Goal: Task Accomplishment & Management: Manage account settings

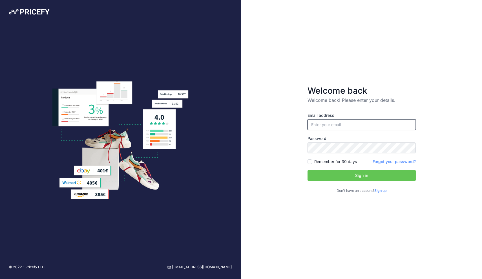
type input "[EMAIL_ADDRESS][DOMAIN_NAME]"
click at [352, 177] on button "Sign in" at bounding box center [362, 175] width 108 height 11
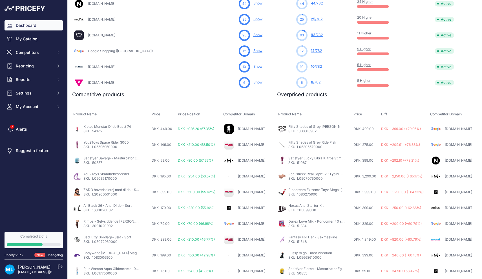
scroll to position [285, 0]
click at [36, 36] on link "My Catalog" at bounding box center [34, 39] width 58 height 10
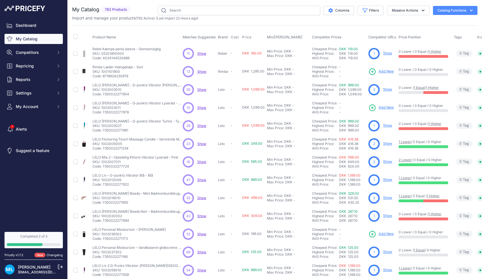
click at [198, 71] on span "Show" at bounding box center [201, 71] width 9 height 4
click at [384, 72] on span "Add New" at bounding box center [386, 71] width 15 height 5
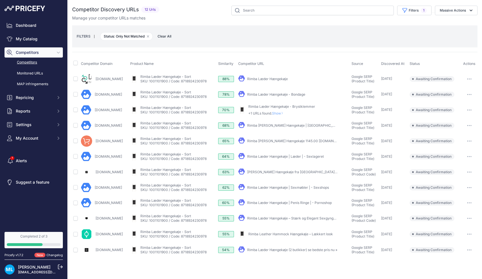
click at [281, 80] on link "Rimba Læder Hængekøje" at bounding box center [267, 79] width 41 height 4
click at [280, 95] on link "Rimba Læder Hængekøje - Bondage" at bounding box center [276, 94] width 58 height 4
click at [285, 248] on link "Rimba Læder Hængekøje (2 butikker) se bedste pris nu »" at bounding box center [292, 250] width 90 height 4
click at [34, 42] on link "My Catalog" at bounding box center [34, 39] width 58 height 10
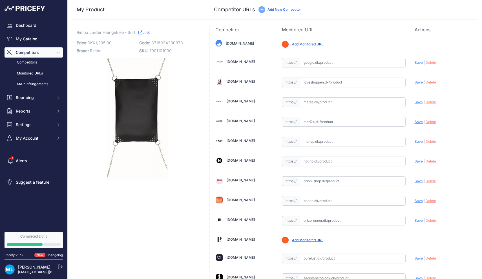
click at [317, 65] on input "text" at bounding box center [353, 63] width 106 height 10
paste input "https://www.sinful.dk/p/sexsling-laeder-50x70cm/1012907?variantSku=12907&utm_so…"
click at [418, 61] on span "Save" at bounding box center [419, 62] width 8 height 4
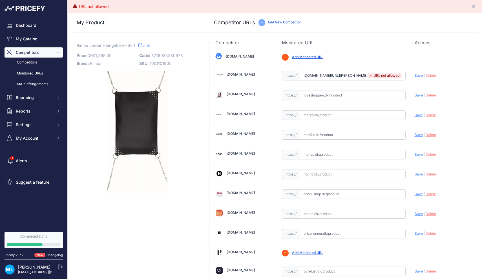
click at [318, 79] on input "www.sinful.dk/p/sexsling-laeder-50x70cm/1012907?variantSku=12907&utm_source=pri…" at bounding box center [353, 76] width 106 height 10
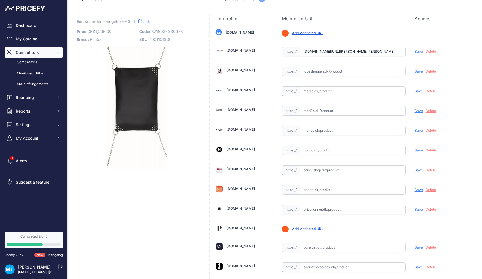
scroll to position [23, 0]
type input "www.sinful.dk/p/sexsling-laeder-50x70cm/1012907?variantSku=12907&utm_source=pri…"
click at [433, 51] on span "Delete" at bounding box center [431, 52] width 10 height 4
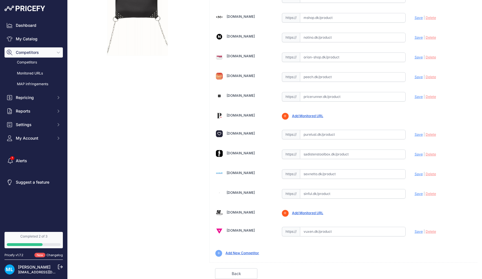
scroll to position [136, 0]
click at [314, 195] on input "text" at bounding box center [353, 194] width 106 height 10
paste input "https://www.sinful.dk/p/sexsling-laeder-50x70cm/1012907?variantSku=12907&utm_so…"
click at [416, 195] on span "Save" at bounding box center [419, 193] width 8 height 4
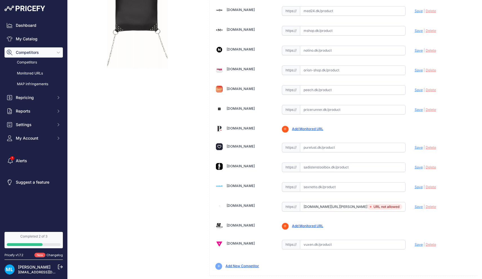
click at [345, 206] on input "www.sinful.dk/p/sexsling-laeder-50x70cm/1012907?variantSku=12907&utm_source=pri…" at bounding box center [353, 207] width 106 height 10
click at [393, 207] on input "www.sinful.dk/p/sexsling-laeder-50x70cm/1012907?variantSku=12907&utm_source=pri…" at bounding box center [353, 207] width 106 height 10
drag, startPoint x: 324, startPoint y: 207, endPoint x: 441, endPoint y: 214, distance: 117.5
click at [441, 214] on div "Bilkatogo.dk Valid Save | |" at bounding box center [344, 98] width 268 height 353
click at [419, 207] on span "Save" at bounding box center [419, 206] width 8 height 4
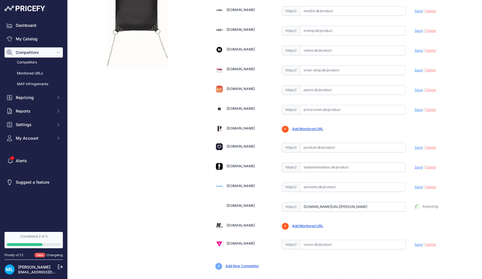
type input "https://www.sinful.dk/p/sexsling-laeder-50x70cm/?prirule_jdsnikfkfjsd=9906"
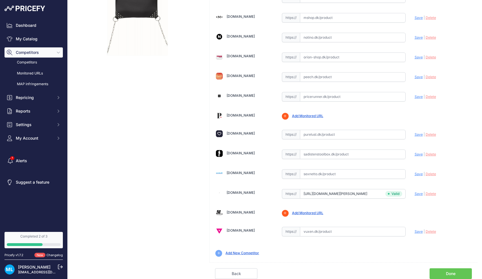
scroll to position [136, 0]
click at [460, 277] on link "Done" at bounding box center [451, 273] width 42 height 11
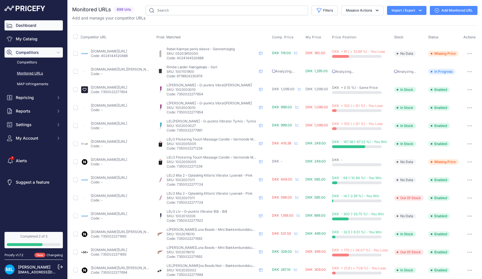
click at [22, 28] on link "Dashboard" at bounding box center [34, 25] width 58 height 10
click at [23, 40] on link "My Catalog" at bounding box center [34, 39] width 58 height 10
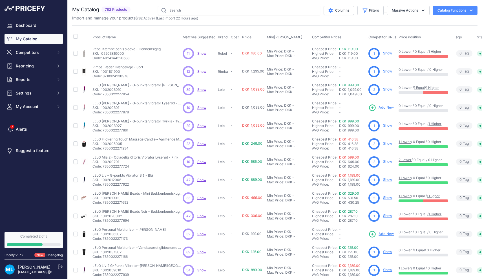
click at [193, 108] on div "10" at bounding box center [188, 107] width 11 height 11
click at [200, 108] on span "Show" at bounding box center [201, 107] width 9 height 4
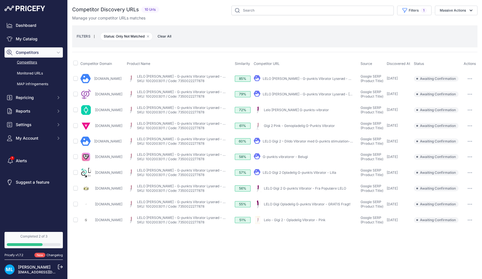
click at [466, 125] on button "button" at bounding box center [469, 126] width 11 height 8
click at [0, 0] on button "Confirm match" at bounding box center [0, 0] width 0 height 0
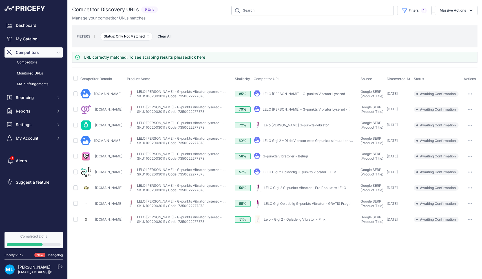
click at [264, 203] on link "LELO Gigi Opladelig G-punkts Vibrator - GRATIS Fragt!" at bounding box center [307, 203] width 87 height 4
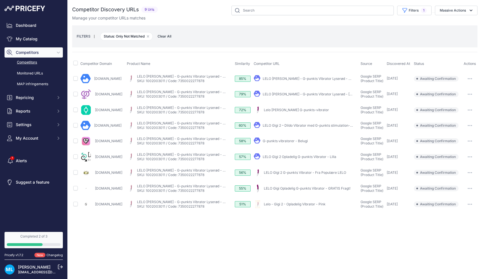
click at [466, 188] on button "button" at bounding box center [469, 188] width 11 height 8
click at [0, 0] on button "Confirm match" at bounding box center [0, 0] width 0 height 0
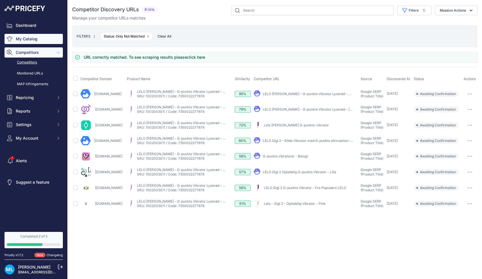
click at [28, 38] on link "My Catalog" at bounding box center [34, 39] width 58 height 10
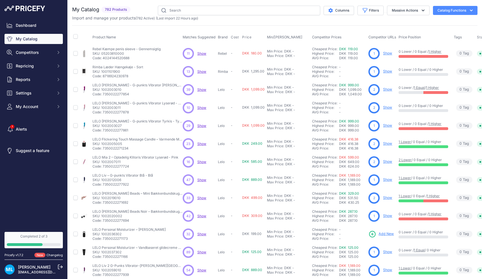
click at [388, 109] on link "Show" at bounding box center [387, 107] width 9 height 4
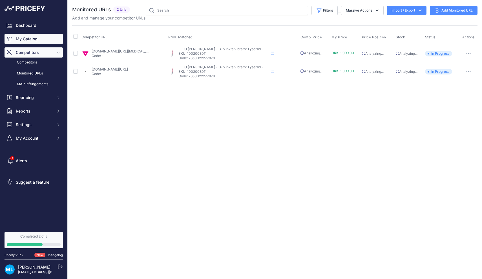
click at [38, 39] on link "My Catalog" at bounding box center [34, 39] width 58 height 10
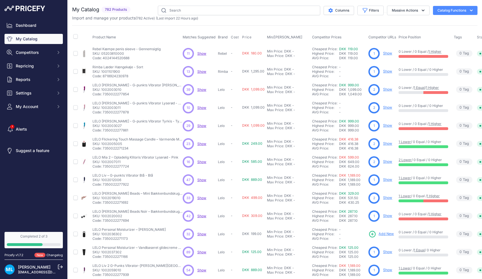
click at [328, 39] on span "Competitor Prices" at bounding box center [327, 37] width 30 height 4
click at [340, 37] on span "Competitor Prices" at bounding box center [327, 37] width 30 height 4
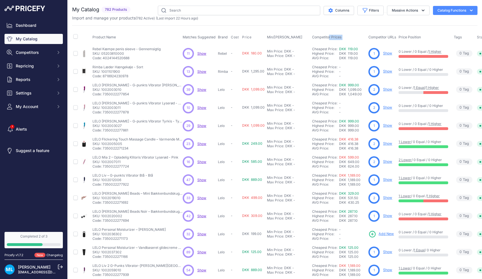
click at [324, 37] on span "Competitor Prices" at bounding box center [327, 37] width 30 height 4
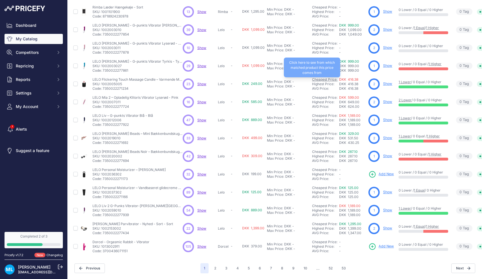
scroll to position [60, 0]
click at [202, 176] on span "Show" at bounding box center [201, 174] width 9 height 4
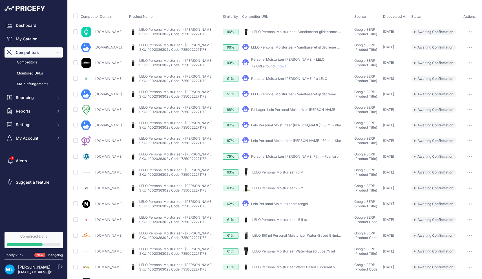
scroll to position [38, 0]
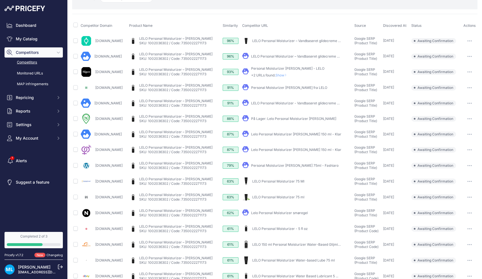
click at [297, 69] on link "Personal Moisturizer Vandbaseret Glidecreme - LELO" at bounding box center [287, 68] width 73 height 4
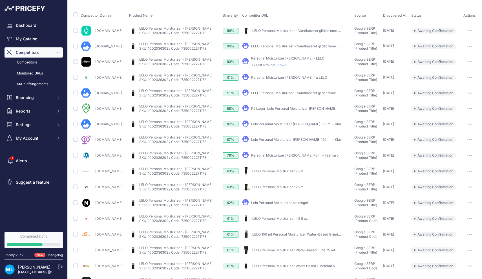
scroll to position [53, 0]
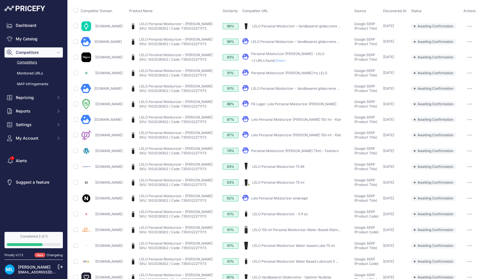
click at [294, 72] on link "Personal Moisturizer Vandbaseret Glidecreme fra LELO" at bounding box center [289, 73] width 76 height 4
click at [468, 73] on icon "button" at bounding box center [468, 73] width 1 height 1
click at [0, 0] on button "Confirm match" at bounding box center [0, 0] width 0 height 0
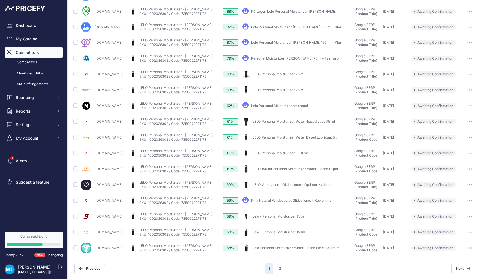
scroll to position [144, 0]
click at [287, 121] on link "LELO Personal Moisturizer Water-based Lube 75 ml" at bounding box center [293, 122] width 83 height 4
click at [285, 182] on div "My Product" at bounding box center [297, 185] width 110 height 8
click at [281, 268] on button "2" at bounding box center [280, 269] width 9 height 10
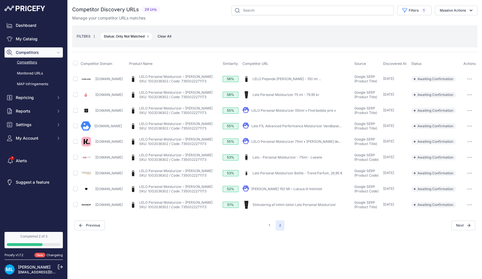
click at [283, 111] on link "LELO Personal Moisturizer 150ml • Find bedste pris »" at bounding box center [294, 110] width 85 height 4
click at [35, 34] on link "My Catalog" at bounding box center [34, 39] width 58 height 10
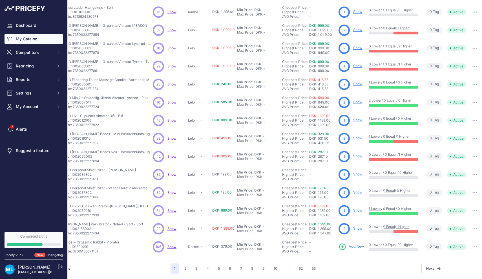
scroll to position [60, 30]
click at [473, 173] on button "button" at bounding box center [474, 175] width 11 height 8
click at [332, 176] on div "-" at bounding box center [322, 174] width 27 height 5
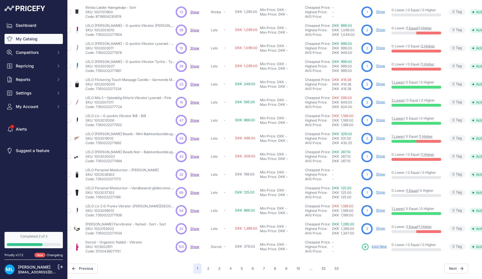
scroll to position [60, 5]
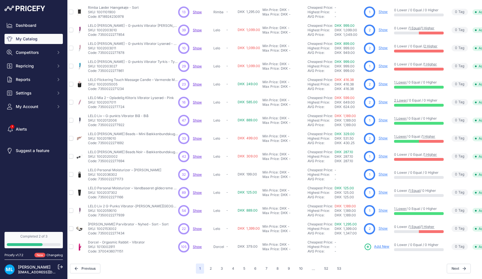
click at [369, 175] on circle at bounding box center [369, 174] width 11 height 11
click at [386, 175] on link "Show" at bounding box center [383, 174] width 9 height 4
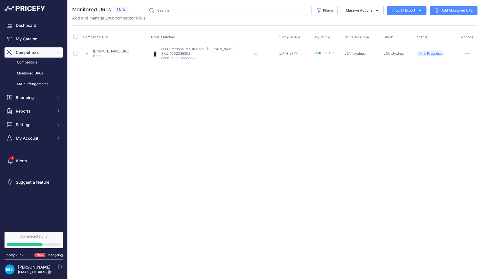
click at [465, 56] on button "button" at bounding box center [467, 54] width 11 height 8
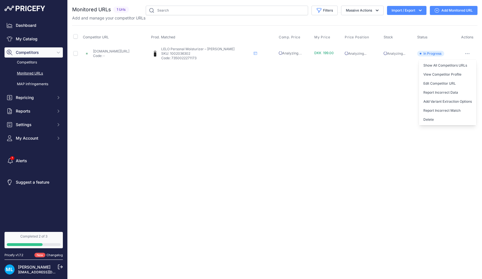
click at [376, 105] on div "Close You are not connected to the internet." at bounding box center [275, 139] width 415 height 279
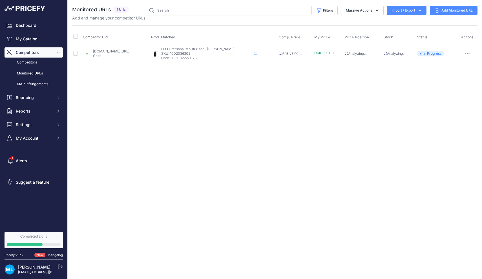
click at [455, 9] on link "Add Monitored URL" at bounding box center [454, 10] width 48 height 9
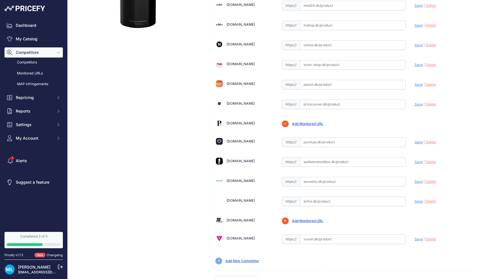
scroll to position [136, 0]
click at [323, 205] on input "text" at bounding box center [353, 201] width 106 height 10
paste input "https://www.sinful.dk/p/lelo-personal-moisturizer-vandbaseret-glidecreme-150ml/…"
click at [418, 199] on span "Save" at bounding box center [419, 201] width 8 height 4
type input "[URL][DOMAIN_NAME]"
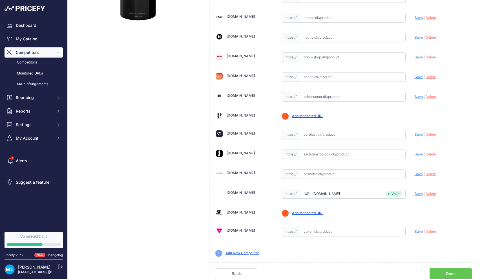
scroll to position [156, 0]
click at [467, 273] on link "Done" at bounding box center [451, 273] width 42 height 11
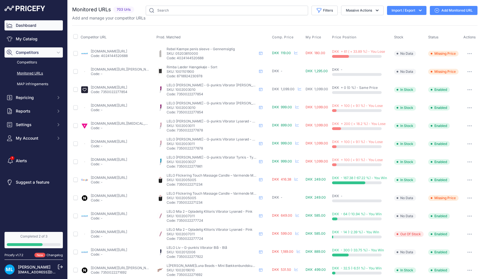
click at [27, 27] on link "Dashboard" at bounding box center [34, 25] width 58 height 10
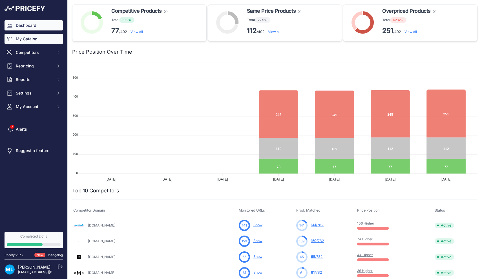
click at [46, 40] on link "My Catalog" at bounding box center [34, 39] width 58 height 10
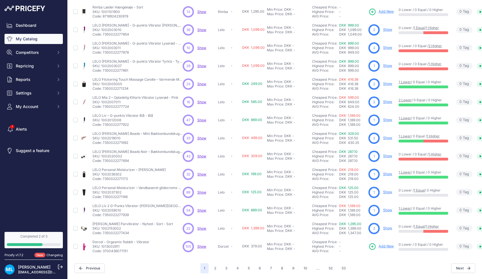
scroll to position [60, 0]
click at [200, 246] on span "Show" at bounding box center [201, 246] width 9 height 4
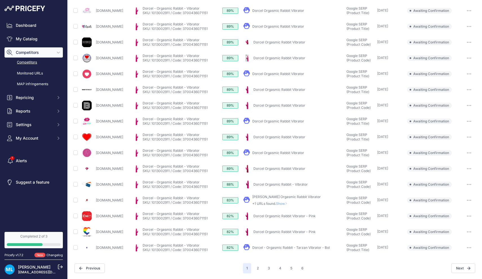
scroll to position [131, 0]
click at [257, 267] on button "2" at bounding box center [258, 268] width 9 height 10
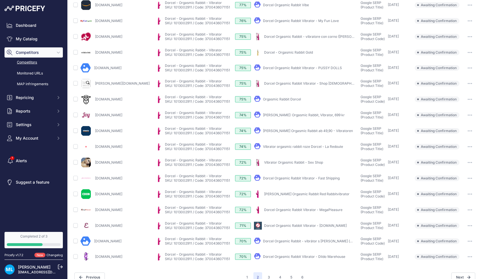
scroll to position [130, 0]
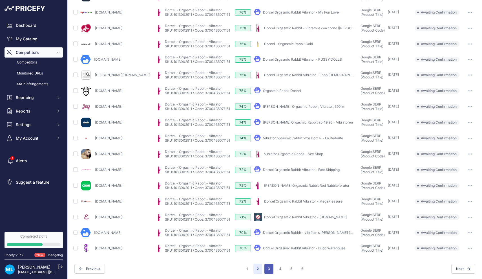
click at [266, 267] on button "3" at bounding box center [269, 269] width 9 height 10
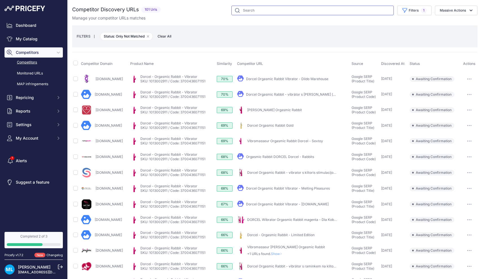
click at [254, 10] on input "text" at bounding box center [313, 11] width 162 height 10
click at [201, 45] on div "FILTERS | Status: Only Not Matched Remove filter option Clear All" at bounding box center [275, 36] width 406 height 22
click at [82, 37] on small "FILTERS" at bounding box center [84, 36] width 14 height 4
click at [411, 12] on button "Filters 1" at bounding box center [414, 11] width 34 height 10
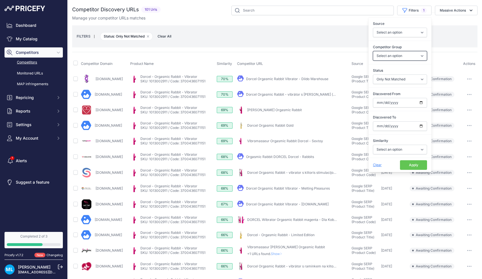
select select "1"
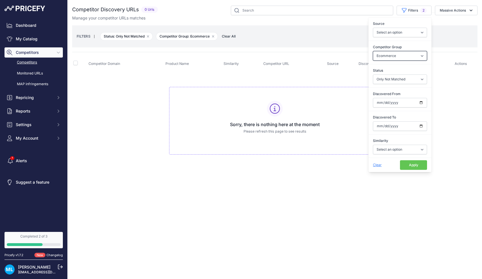
select select "missing_price"
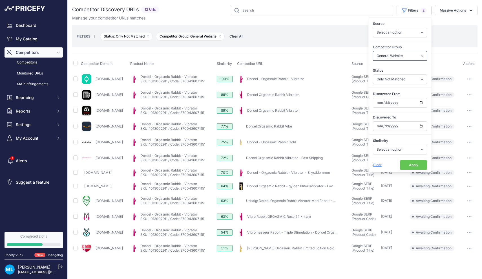
click at [395, 55] on select "Select an option General Website Ecommerce Foreign Country Website Automatch" at bounding box center [400, 56] width 54 height 10
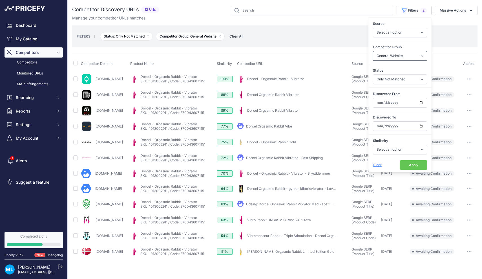
select select
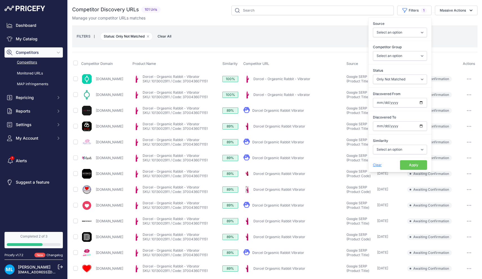
click at [324, 33] on div "FILTERS | Status: Only Not Matched Remove filter option Clear All" at bounding box center [275, 36] width 396 height 15
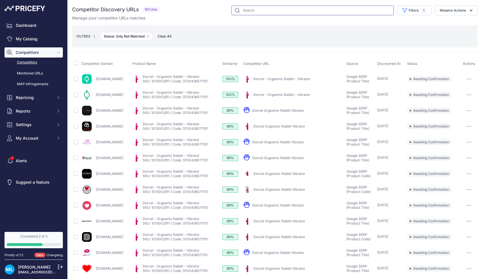
click at [309, 9] on input "text" at bounding box center [313, 11] width 162 height 10
click at [247, 11] on input "sinful" at bounding box center [313, 11] width 162 height 10
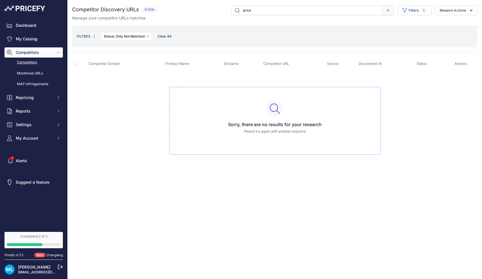
type input "price"
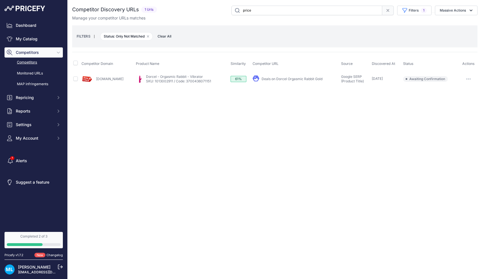
click at [247, 11] on input "price" at bounding box center [307, 11] width 151 height 10
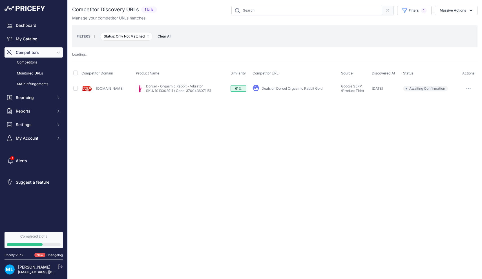
click at [234, 44] on div "FILTERS | Status: Only Not Matched Remove filter option Clear All" at bounding box center [275, 36] width 406 height 22
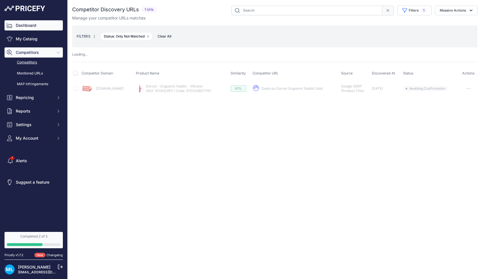
click at [38, 27] on link "Dashboard" at bounding box center [34, 25] width 58 height 10
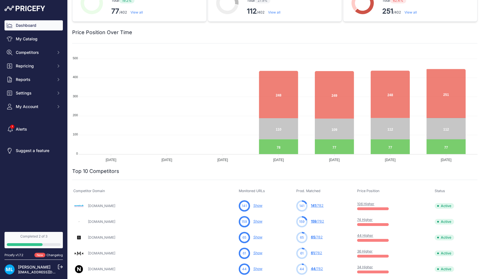
scroll to position [18, 0]
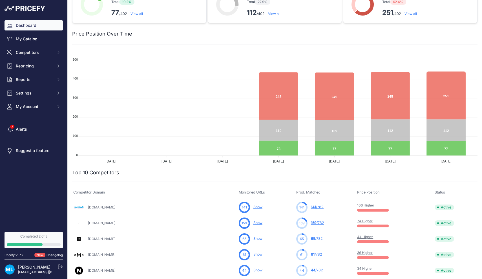
click at [36, 44] on div "Dashboard My Catalog Competitors Competitors Monitored URLs MAP infringements R…" at bounding box center [34, 65] width 58 height 91
click at [34, 43] on link "My Catalog" at bounding box center [34, 39] width 58 height 10
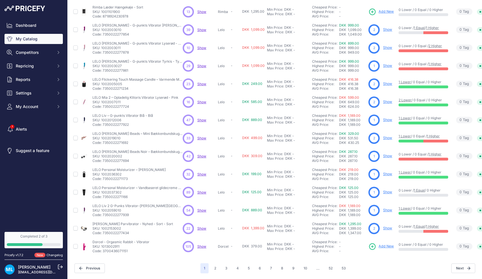
scroll to position [60, 0]
click at [386, 246] on span "Add New" at bounding box center [386, 246] width 15 height 5
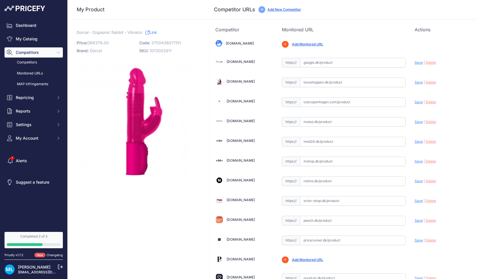
click at [157, 49] on span "1013002911" at bounding box center [161, 50] width 22 height 5
click at [169, 41] on span "3700436071151" at bounding box center [166, 42] width 30 height 5
copy span "3700436071151"
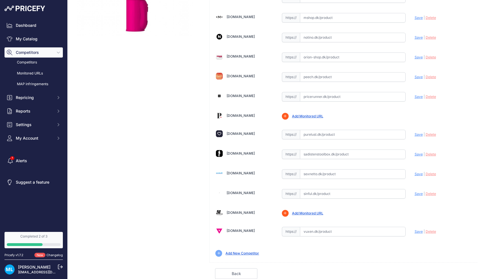
scroll to position [144, 0]
click at [318, 229] on input "text" at bounding box center [353, 232] width 106 height 10
paste input "[URL][DOMAIN_NAME]"
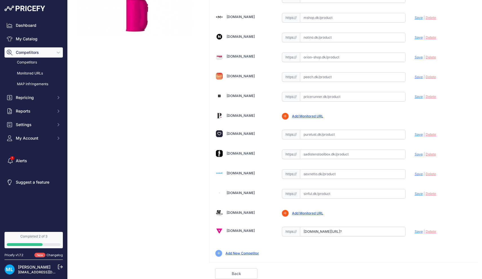
click at [420, 232] on span "Save" at bounding box center [419, 231] width 8 height 4
type input "https://www.vuxen.dk/brands/marc-dorcel/marcdorcel-orgasmic-rabbit?prirule_jdsn…"
click at [239, 252] on link "Add New Competitor" at bounding box center [243, 253] width 34 height 4
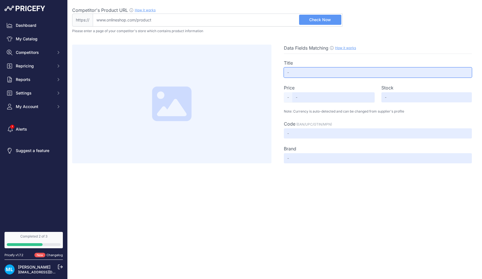
click at [302, 71] on input "text" at bounding box center [378, 72] width 188 height 10
click at [305, 74] on input "text" at bounding box center [378, 72] width 188 height 10
click at [165, 21] on input "Competitor's Product URL How it works In order to create your competitor's extr…" at bounding box center [218, 20] width 250 height 13
paste input "https://woome.dk/produkt/marc-dorcel-orgasmic-rabbit-red/"
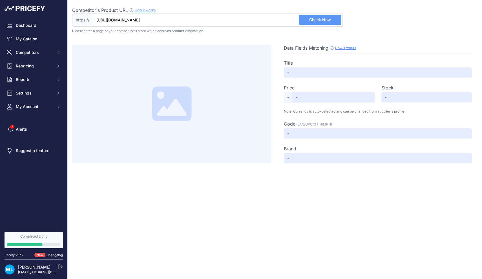
type input "woome.dk/produkt/marc-dorcel-orgasmic-rabbit-red/"
click at [318, 19] on span "Check Now" at bounding box center [320, 20] width 22 height 6
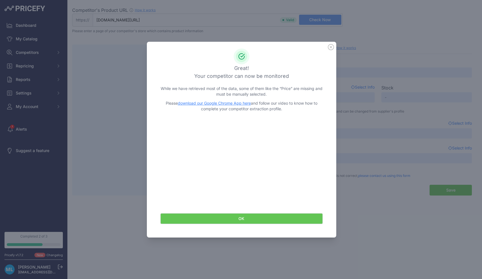
type input "Not Found"
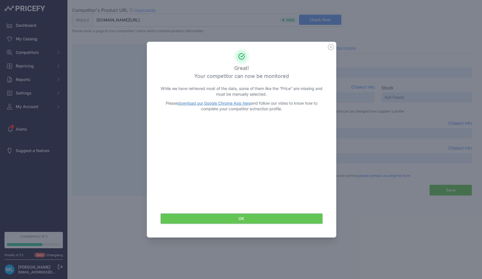
click at [259, 219] on button "OK" at bounding box center [241, 218] width 162 height 11
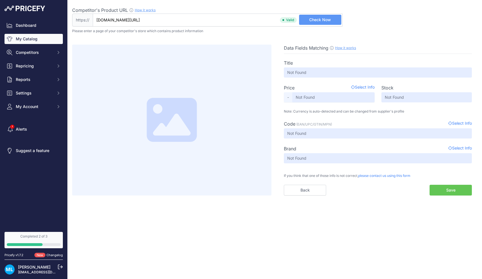
click at [33, 40] on link "My Catalog" at bounding box center [34, 39] width 58 height 10
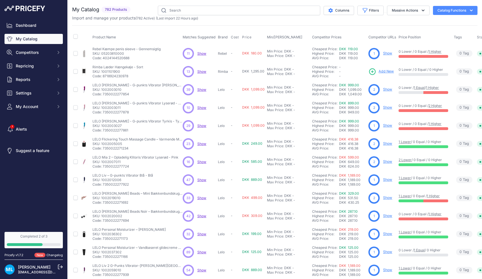
click at [39, 39] on link "My Catalog" at bounding box center [34, 39] width 58 height 10
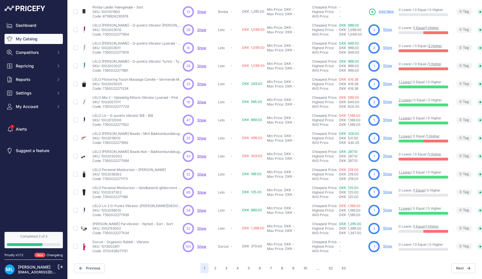
scroll to position [60, 0]
click at [386, 246] on link "Show" at bounding box center [387, 246] width 9 height 4
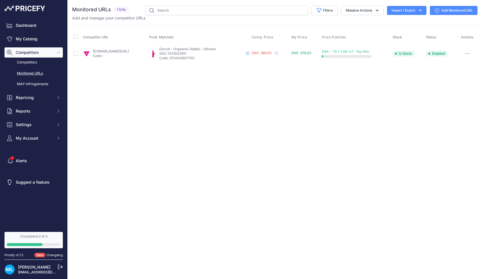
click at [452, 12] on link "Add Monitored URL" at bounding box center [454, 10] width 48 height 9
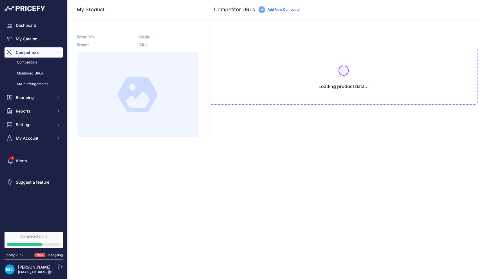
type input "[DOMAIN_NAME][URL]"
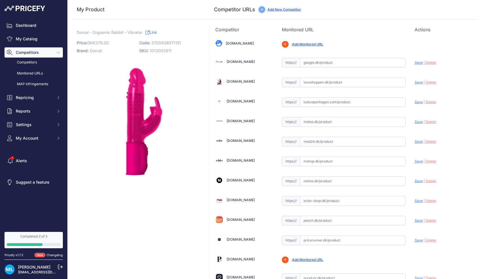
click at [313, 44] on link "Add Monitored URL" at bounding box center [307, 44] width 31 height 4
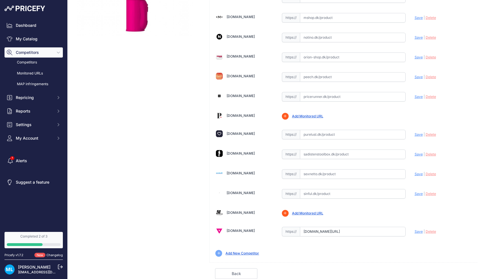
click at [233, 253] on link "Add New Competitor" at bounding box center [243, 253] width 34 height 4
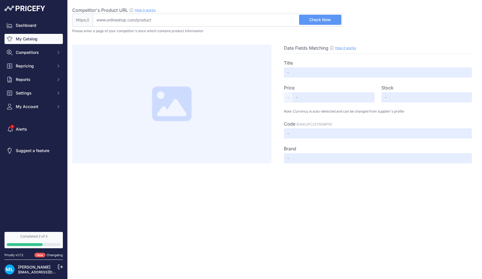
click at [32, 38] on link "My Catalog" at bounding box center [34, 39] width 58 height 10
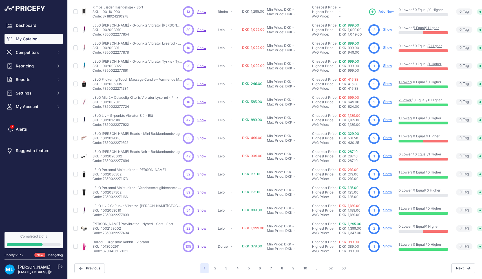
scroll to position [60, 0]
click at [204, 247] on span "Show" at bounding box center [201, 246] width 9 height 4
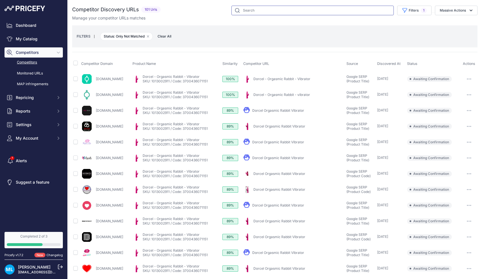
click at [309, 8] on input "text" at bounding box center [313, 11] width 162 height 10
type input "woo"
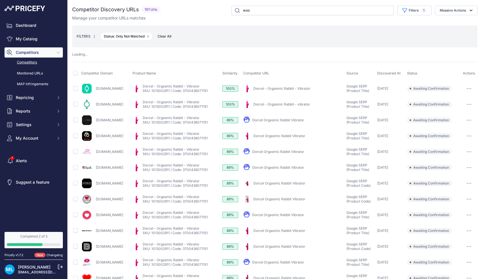
click at [289, 33] on div "FILTERS | Status: Only Not Matched Remove filter option Clear All" at bounding box center [275, 36] width 396 height 15
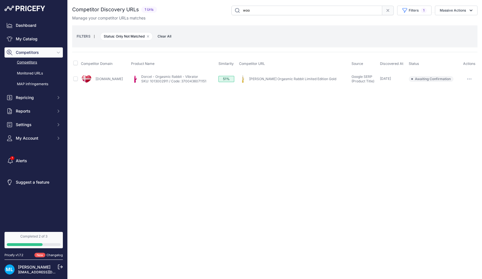
click at [261, 14] on input "woo" at bounding box center [307, 11] width 151 height 10
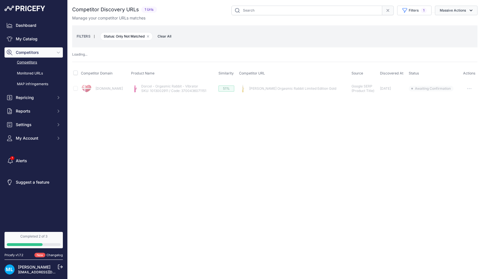
click at [444, 7] on button "Massive Actions" at bounding box center [456, 11] width 43 height 10
click at [247, 34] on div "FILTERS | Status: Only Not Matched Remove filter option Clear All" at bounding box center [275, 36] width 396 height 15
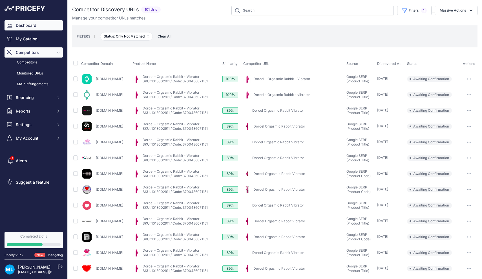
click at [24, 29] on link "Dashboard" at bounding box center [34, 25] width 58 height 10
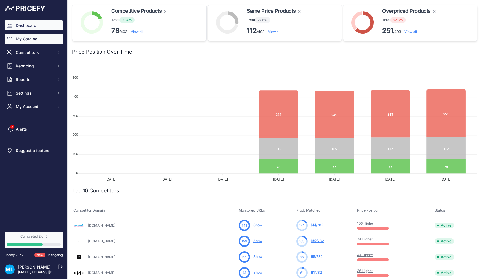
click at [30, 41] on link "My Catalog" at bounding box center [34, 39] width 58 height 10
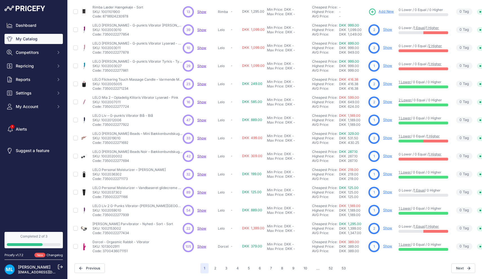
scroll to position [60, 0]
click at [213, 270] on button "2" at bounding box center [215, 268] width 9 height 10
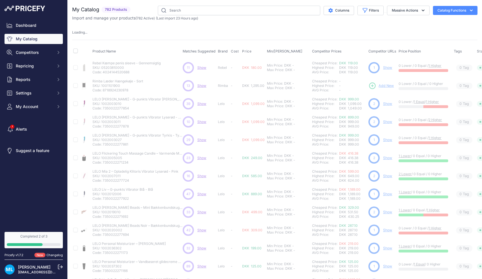
scroll to position [0, 0]
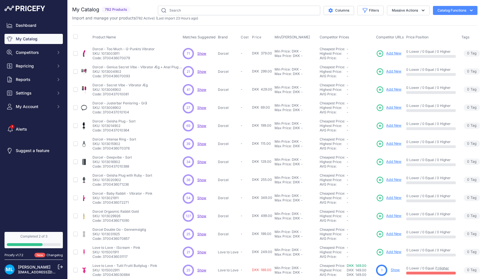
click at [202, 54] on span "Show" at bounding box center [201, 53] width 9 height 4
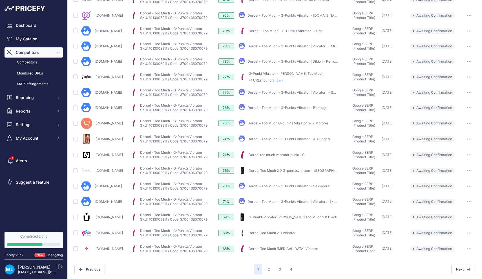
scroll to position [126, 0]
click at [270, 270] on button "2" at bounding box center [269, 270] width 9 height 10
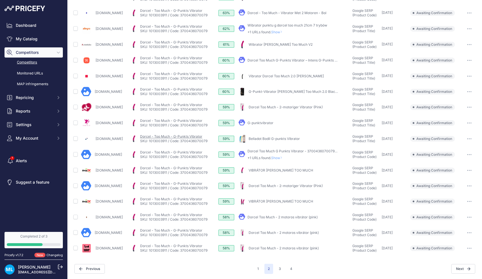
scroll to position [128, 0]
click at [278, 268] on button "3" at bounding box center [280, 269] width 9 height 10
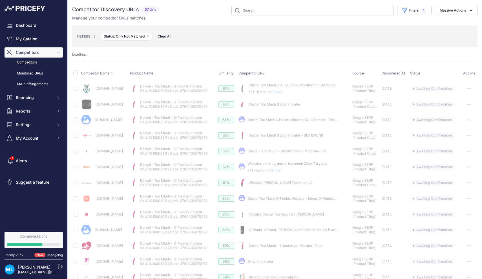
scroll to position [0, 0]
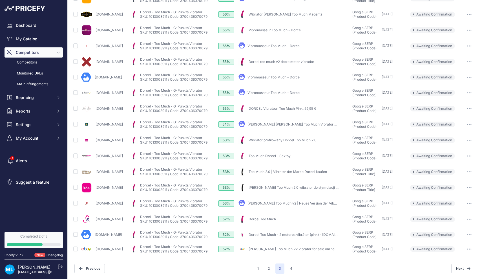
scroll to position [127, 0]
click at [290, 266] on button "4" at bounding box center [291, 269] width 9 height 10
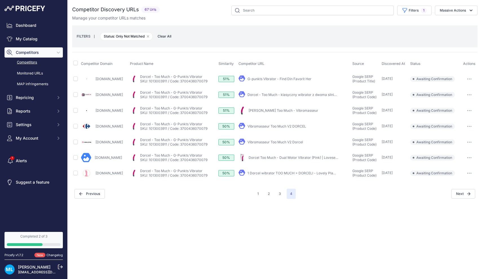
click at [265, 81] on div "G-punkts Vibrator - Find Din Favorit Her" at bounding box center [280, 79] width 64 height 5
click at [266, 80] on link "G-punkts Vibrator - Find Din Favorit Her" at bounding box center [280, 79] width 64 height 4
click at [23, 36] on link "My Catalog" at bounding box center [34, 39] width 58 height 10
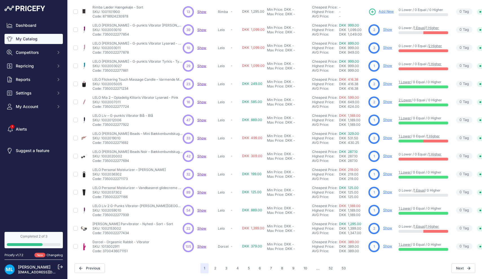
scroll to position [60, 0]
click at [214, 267] on button "2" at bounding box center [215, 268] width 9 height 10
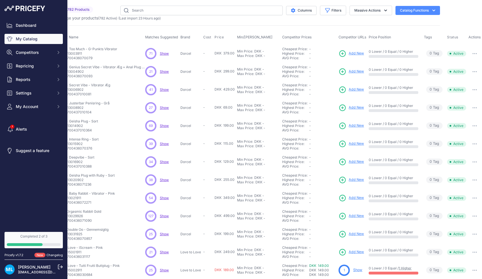
scroll to position [0, 38]
click at [356, 51] on span "Add New" at bounding box center [356, 53] width 15 height 5
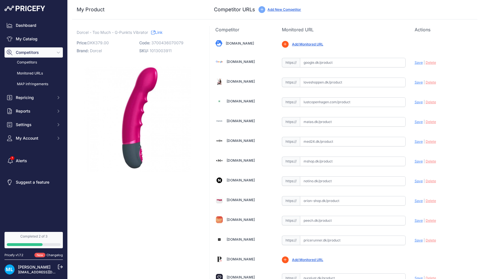
click at [164, 43] on span "3700436070079" at bounding box center [167, 42] width 32 height 5
copy span "3700436070079"
click at [173, 40] on span "3700436070079" at bounding box center [167, 42] width 32 height 5
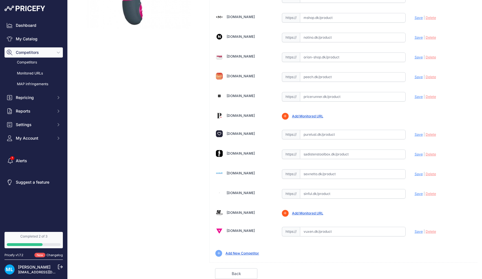
scroll to position [144, 0]
click at [241, 253] on link "Add New Competitor" at bounding box center [243, 253] width 34 height 4
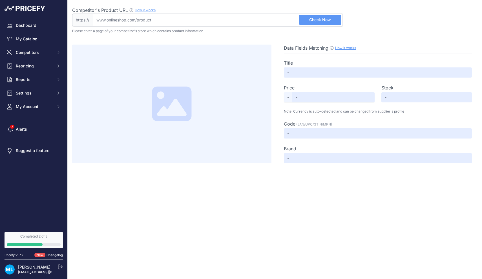
click at [210, 18] on input "Competitor's Product URL How it works In order to create your competitor's extr…" at bounding box center [218, 20] width 250 height 13
paste input "[URL][DOMAIN_NAME]"
type input "[DOMAIN_NAME][URL]"
click at [316, 20] on span "Check Now" at bounding box center [320, 20] width 22 height 6
type input "Dorcel Too Much - dobbeltmotors vibrator (pink)"
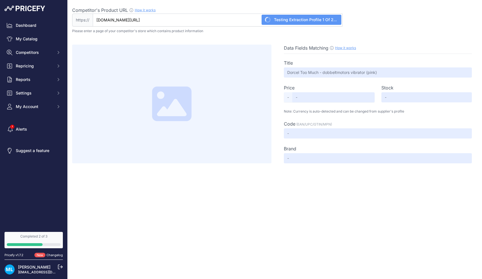
type input "413"
type input "Available"
type input "3700436070079"
type input "Not Found"
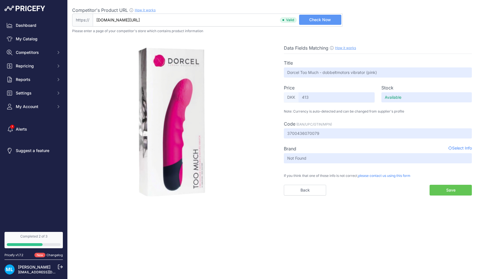
click at [445, 193] on button "Save" at bounding box center [451, 190] width 42 height 11
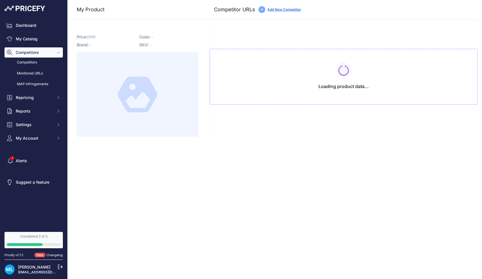
type input "[DOMAIN_NAME][URL]"
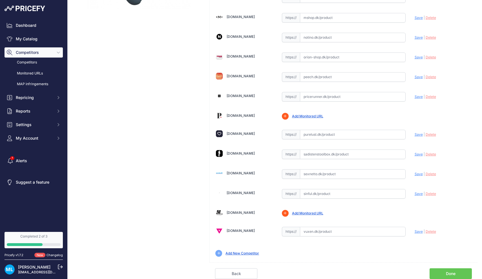
scroll to position [163, 0]
click at [457, 272] on link "Done" at bounding box center [451, 273] width 42 height 11
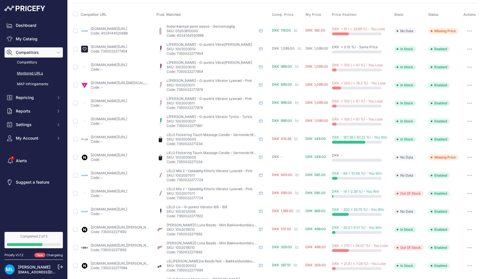
scroll to position [21, 0]
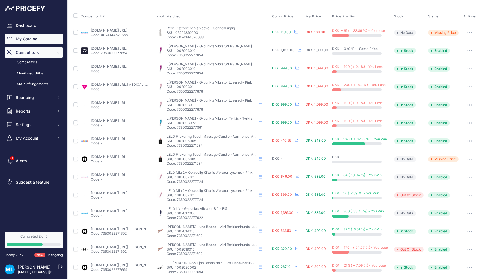
click at [31, 43] on link "My Catalog" at bounding box center [34, 39] width 58 height 10
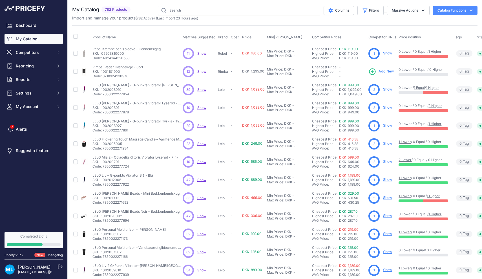
click at [19, 41] on link "My Catalog" at bounding box center [34, 39] width 58 height 10
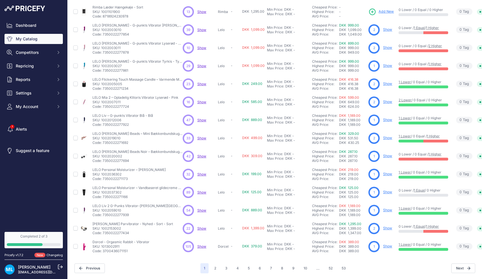
scroll to position [60, 0]
click at [218, 268] on button "2" at bounding box center [215, 268] width 9 height 10
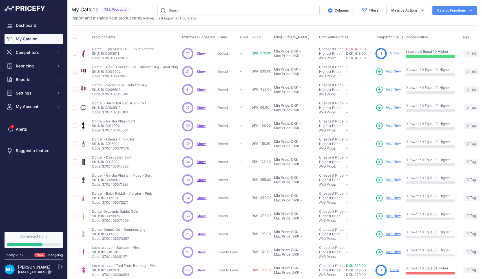
scroll to position [0, 1]
click at [200, 70] on span "Show" at bounding box center [201, 71] width 9 height 4
click at [394, 73] on span "Add New" at bounding box center [393, 71] width 15 height 5
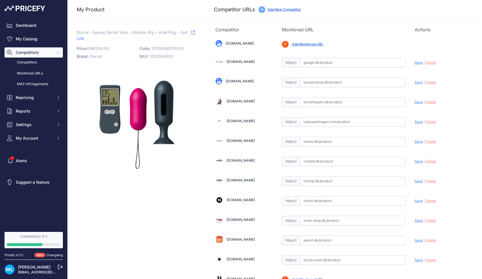
click at [180, 47] on span "3700436070093" at bounding box center [167, 48] width 32 height 5
copy span "3700436070093"
click at [171, 47] on span "3700436070093" at bounding box center [167, 48] width 32 height 5
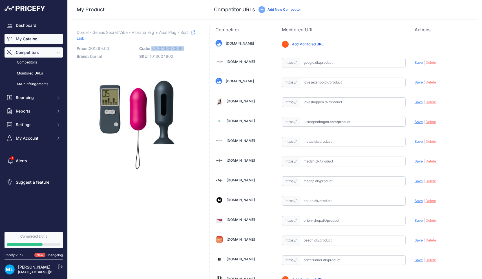
click at [25, 40] on link "My Catalog" at bounding box center [34, 39] width 58 height 10
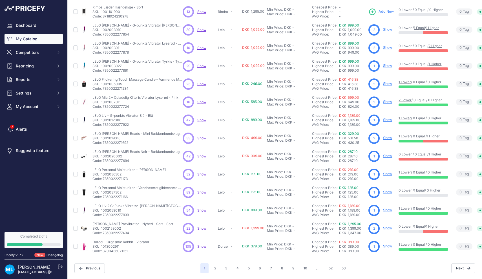
scroll to position [60, 0]
click at [214, 268] on button "2" at bounding box center [215, 268] width 9 height 10
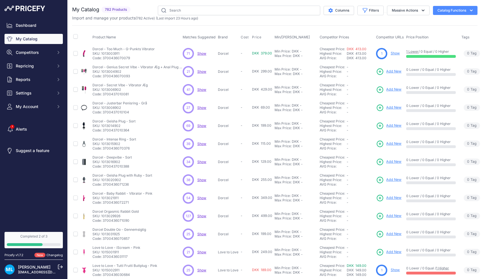
click at [228, 16] on div "Import and manage your products ( 782 Active ) (Last import 23 Hours ago)" at bounding box center [275, 18] width 406 height 6
click at [230, 8] on input "text" at bounding box center [239, 11] width 162 height 10
type input "fleshlight"
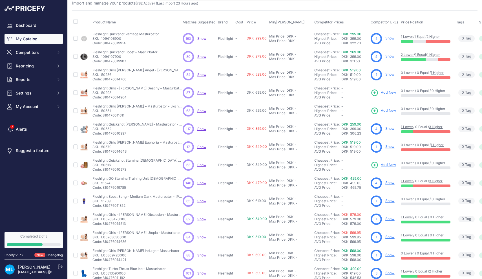
scroll to position [4, 0]
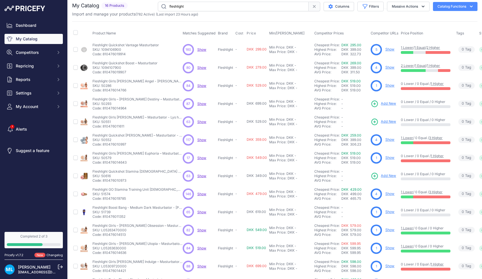
click at [389, 138] on link "Show" at bounding box center [389, 139] width 9 height 4
